Goal: Transaction & Acquisition: Purchase product/service

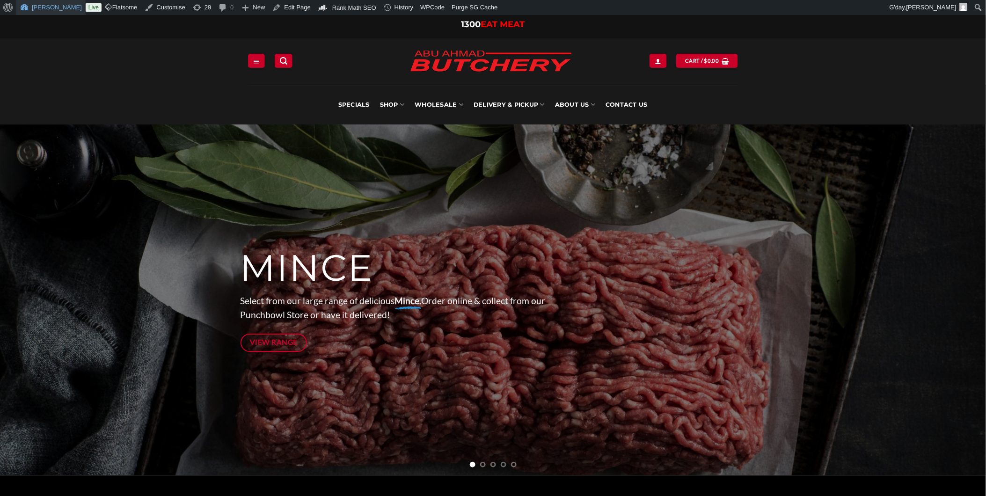
drag, startPoint x: 33, startPoint y: 16, endPoint x: 34, endPoint y: 8, distance: 8.0
click at [33, 15] on div "1300 EAT MEAT 1300 EAT MEAT" at bounding box center [493, 26] width 986 height 23
click at [34, 8] on link "[PERSON_NAME]" at bounding box center [50, 7] width 69 height 15
click at [47, 30] on link "Plugins" at bounding box center [53, 36] width 75 height 12
click at [44, 22] on link "Dashboard" at bounding box center [53, 24] width 75 height 12
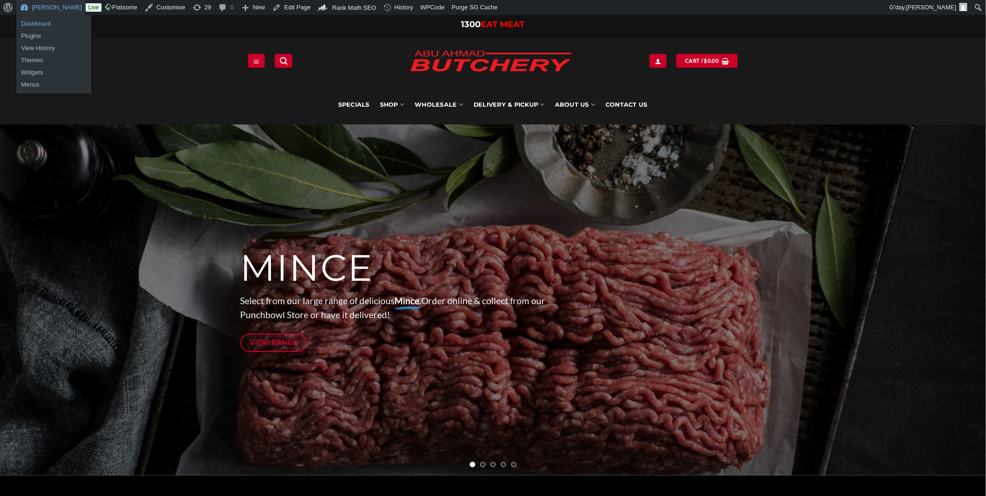
click at [34, 21] on link "Dashboard" at bounding box center [53, 24] width 75 height 12
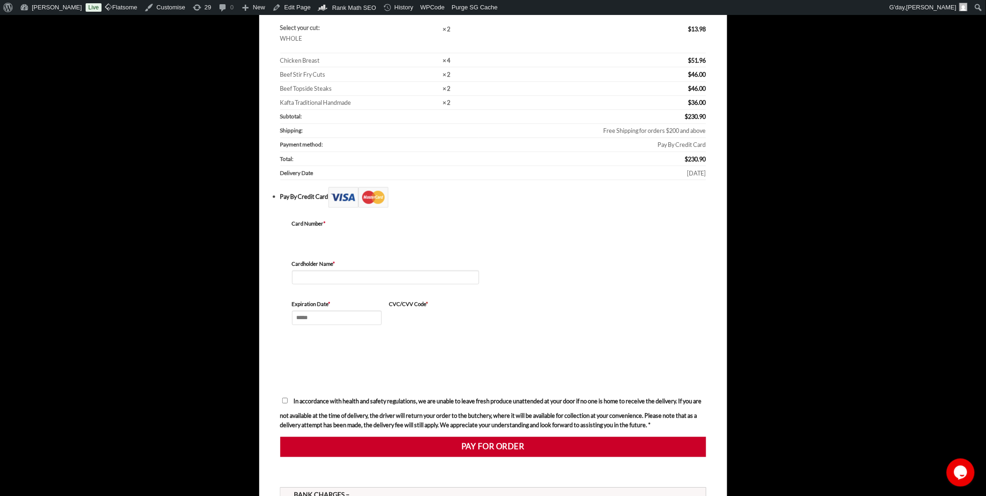
scroll to position [249, 0]
click at [355, 230] on iframe at bounding box center [385, 248] width 187 height 37
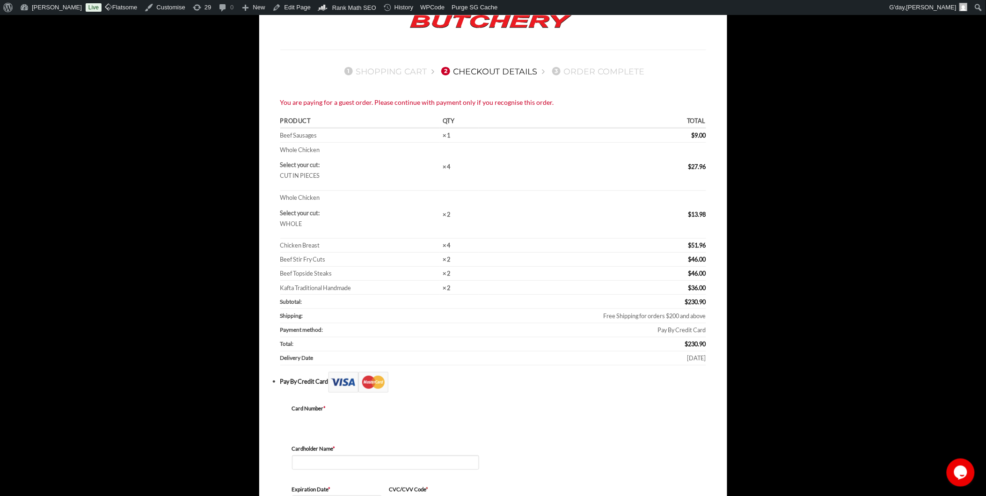
scroll to position [0, 0]
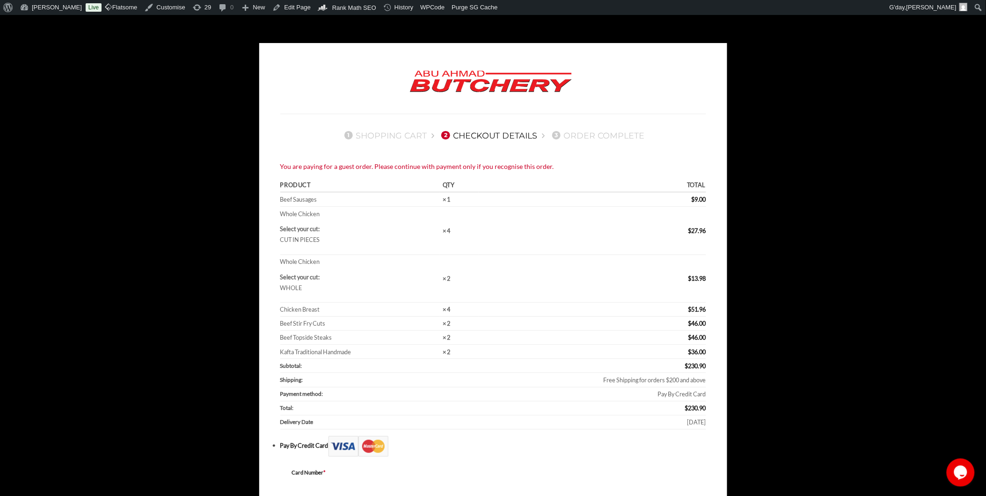
drag, startPoint x: 281, startPoint y: 165, endPoint x: 560, endPoint y: 168, distance: 279.4
click at [560, 168] on div "You are paying for a guest order. Please continue with payment only if you reco…" at bounding box center [493, 166] width 426 height 11
drag, startPoint x: 560, startPoint y: 168, endPoint x: 491, endPoint y: 162, distance: 69.0
click at [491, 162] on div "You are paying for a guest order. Please continue with payment only if you reco…" at bounding box center [493, 166] width 426 height 11
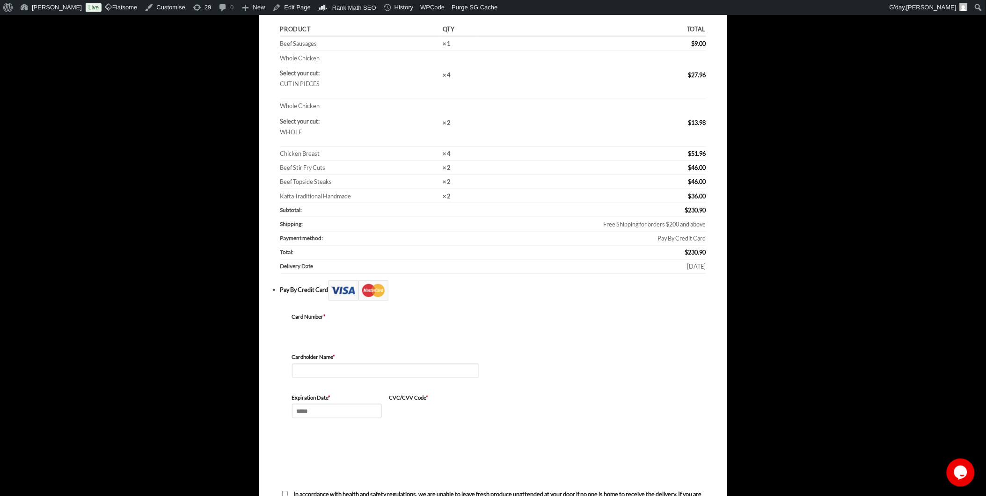
scroll to position [415, 0]
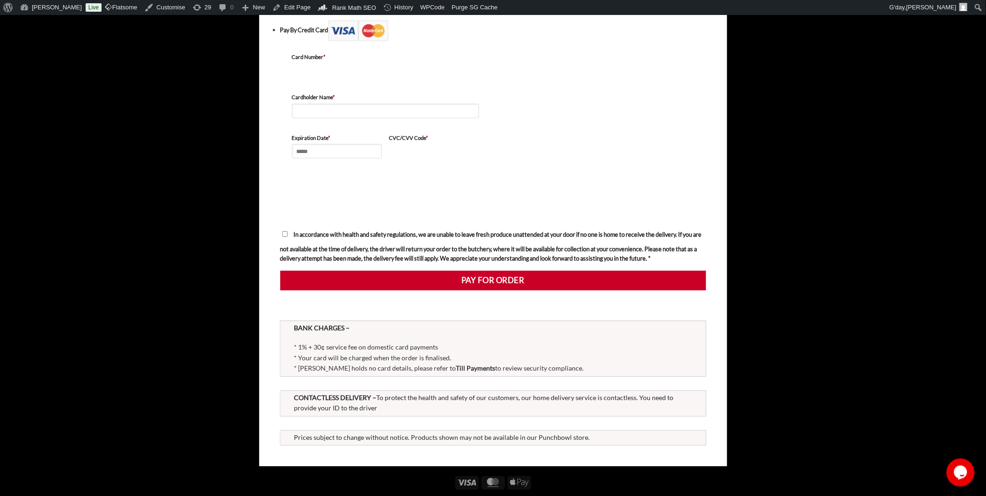
drag, startPoint x: 295, startPoint y: 368, endPoint x: 596, endPoint y: 365, distance: 300.9
click at [596, 365] on p "* 1% + 30¢ service fee on domestic card payments * Your card will be charged wh…" at bounding box center [493, 358] width 398 height 32
click at [497, 348] on p "* 1% + 30¢ service fee on domestic card payments * Your card will be charged wh…" at bounding box center [493, 358] width 398 height 32
